Goal: Task Accomplishment & Management: Use online tool/utility

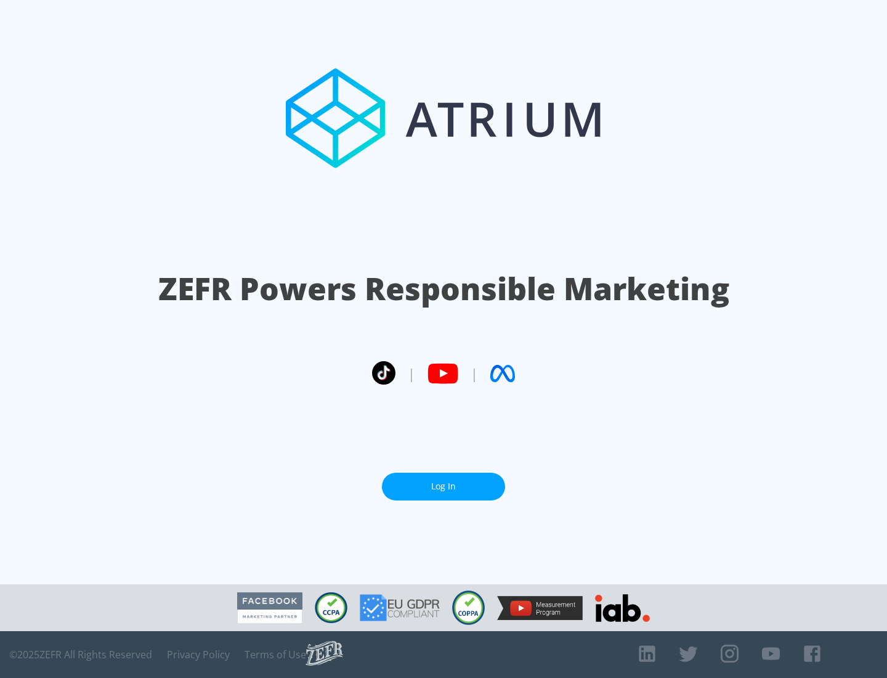
click at [444, 486] on link "Log In" at bounding box center [443, 487] width 123 height 28
